Goal: Navigation & Orientation: Find specific page/section

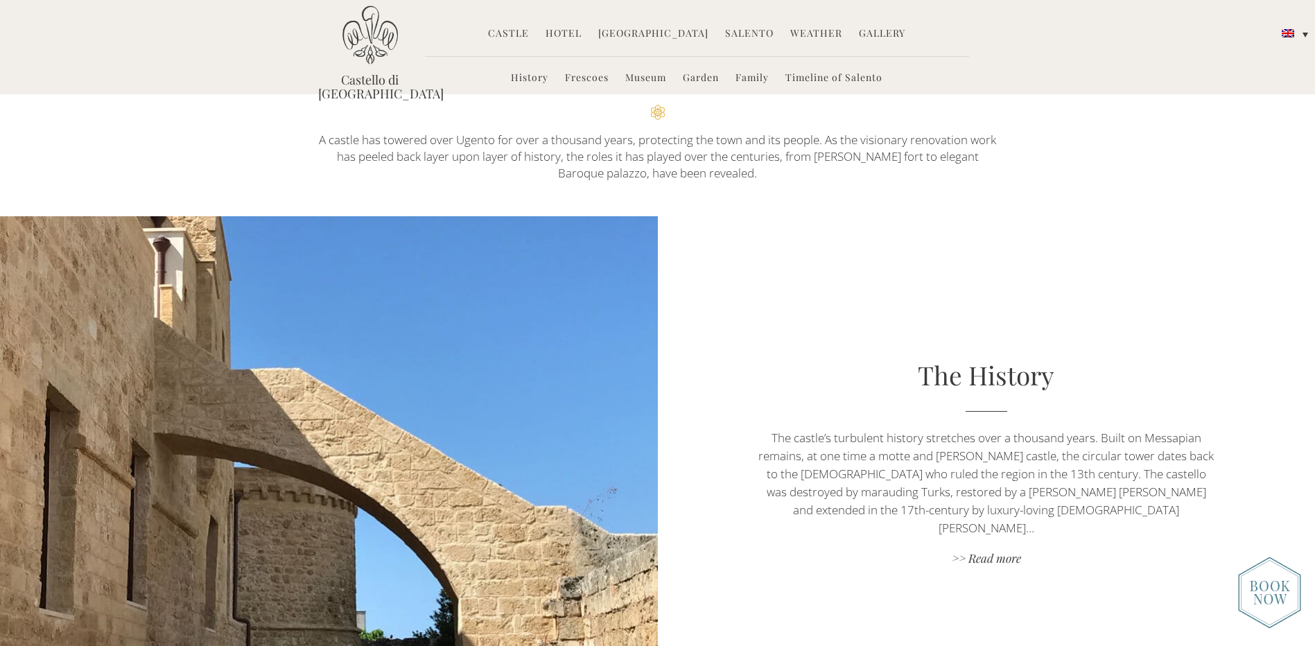
scroll to position [208, 0]
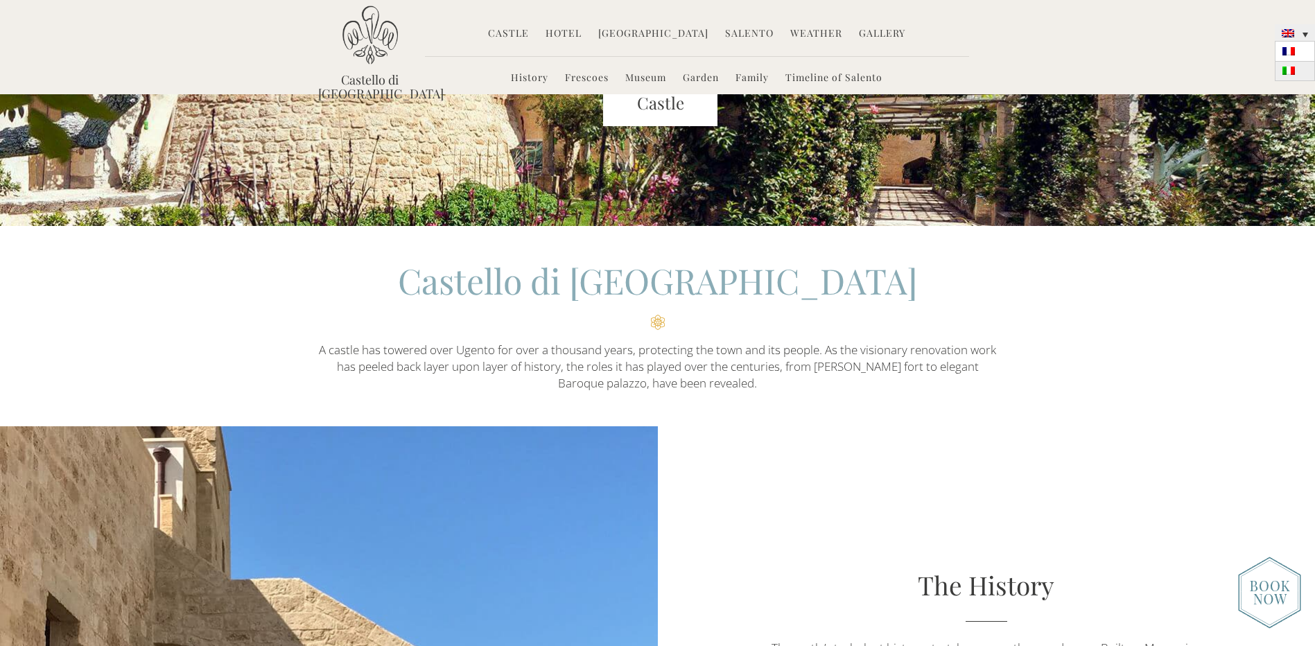
click at [1292, 65] on link at bounding box center [1295, 71] width 40 height 19
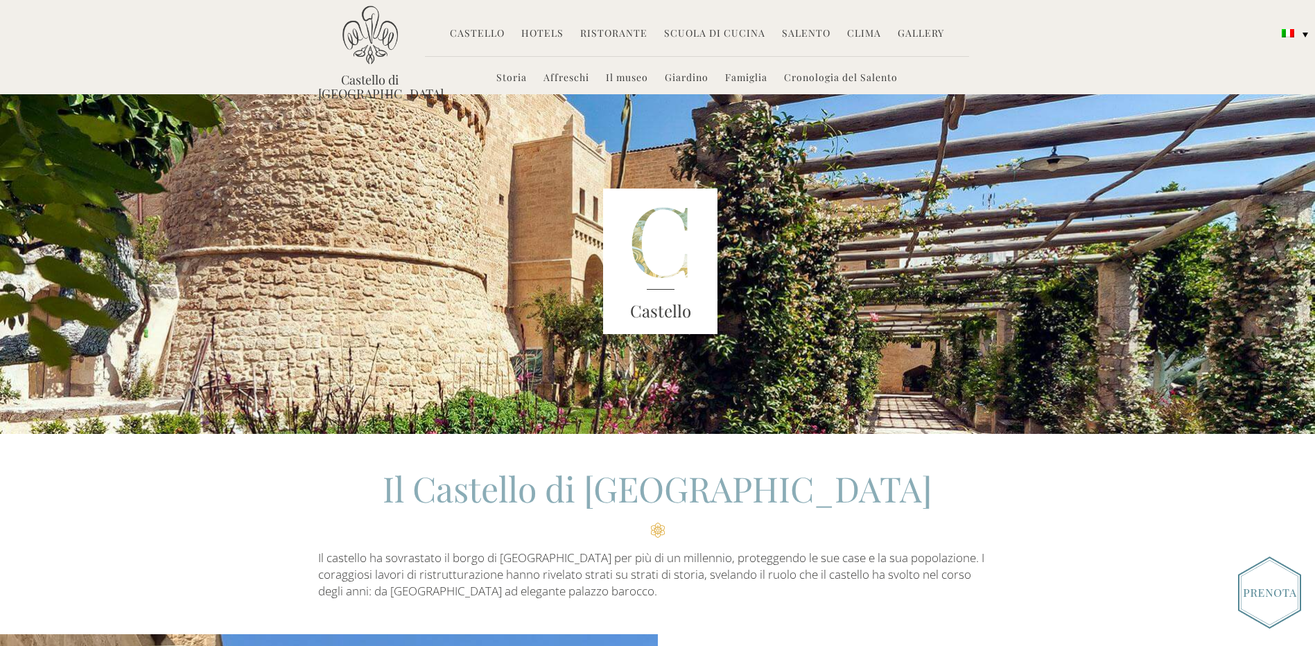
click at [556, 31] on link "Hotels" at bounding box center [542, 34] width 42 height 16
drag, startPoint x: 311, startPoint y: 78, endPoint x: 428, endPoint y: 83, distance: 116.6
click at [428, 83] on div "Castello di Ugento MENU Castello Storia Affreschi Il museo Giardino Famiglia Cr…" at bounding box center [658, 52] width 700 height 93
drag, startPoint x: 428, startPoint y: 83, endPoint x: 384, endPoint y: 81, distance: 43.7
copy div "Castello di Ugento MENU Castello"
